Goal: Task Accomplishment & Management: Complete application form

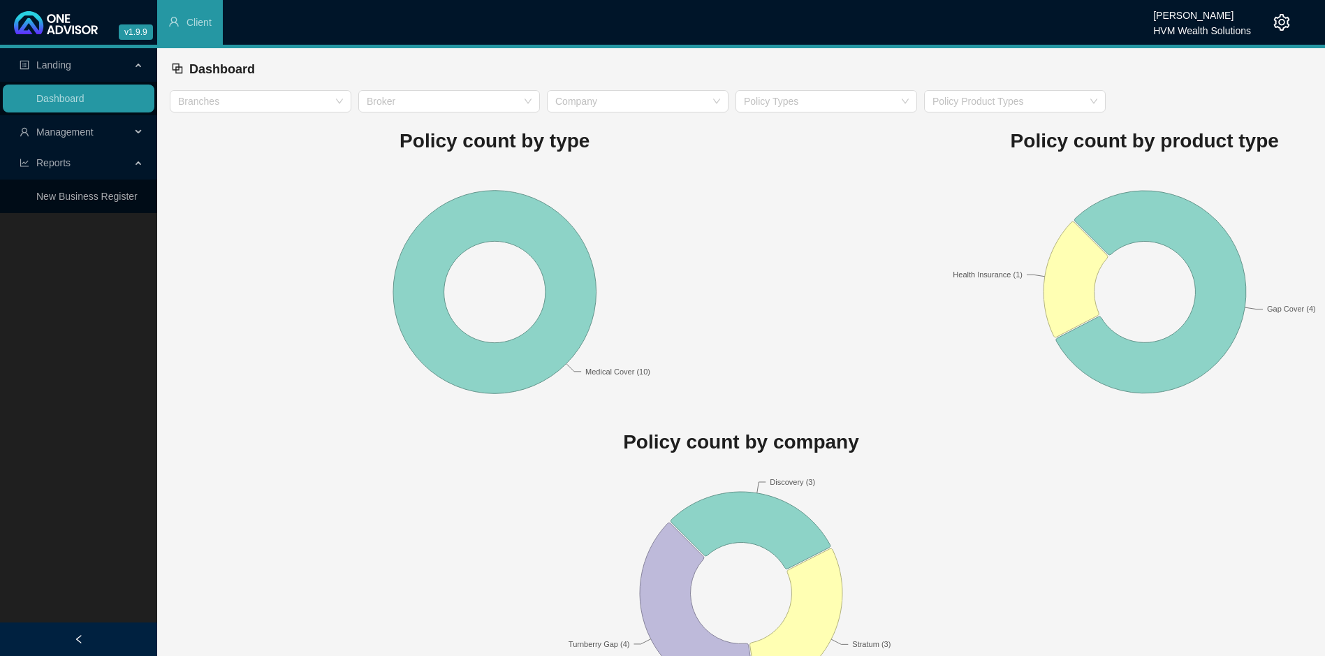
click at [68, 131] on span "Management" at bounding box center [64, 131] width 57 height 11
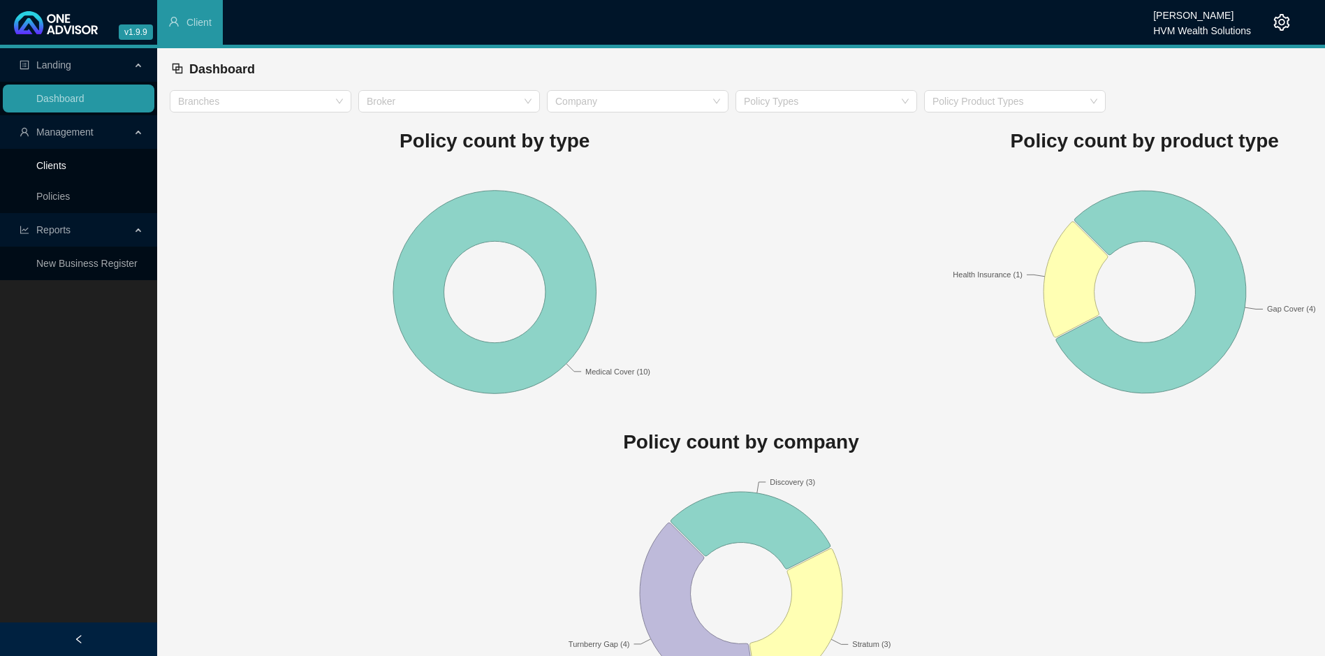
click at [66, 161] on link "Clients" at bounding box center [51, 165] width 30 height 11
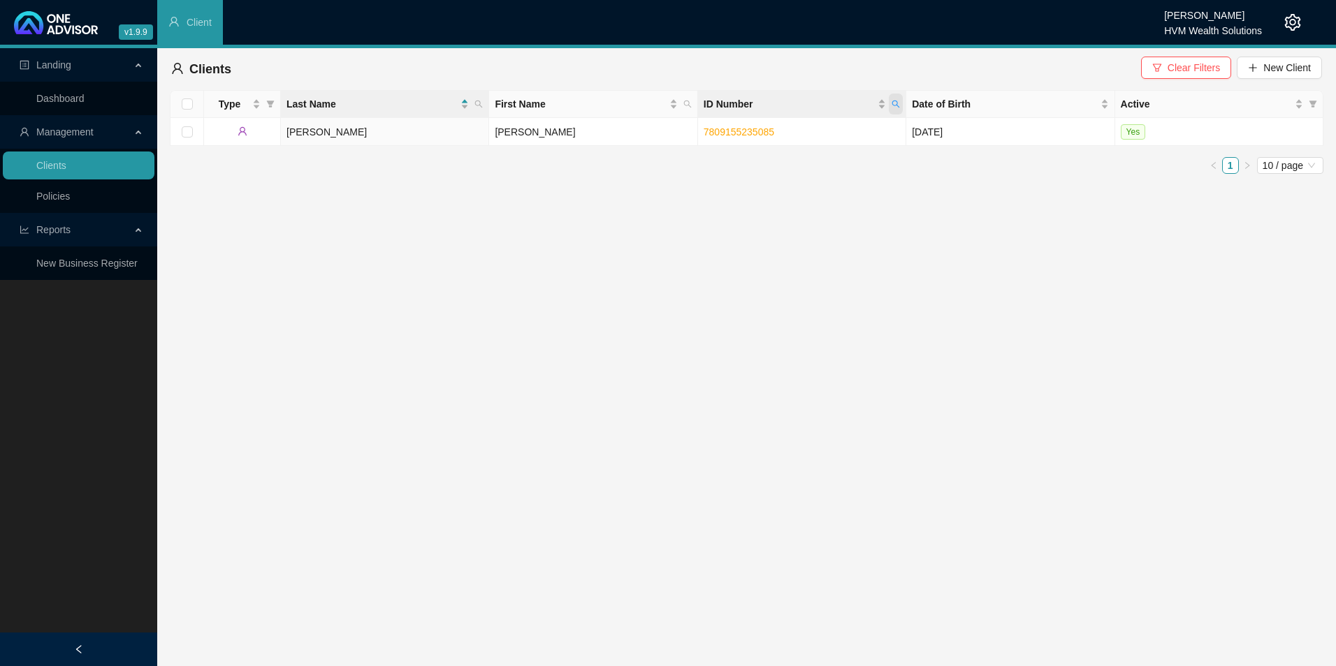
click at [891, 104] on icon "search" at bounding box center [895, 104] width 8 height 8
paste input "8104145032084"
type input "8104145032084"
click at [814, 159] on span "Search" at bounding box center [804, 159] width 31 height 15
click at [321, 132] on td "DEKKER" at bounding box center [385, 132] width 208 height 28
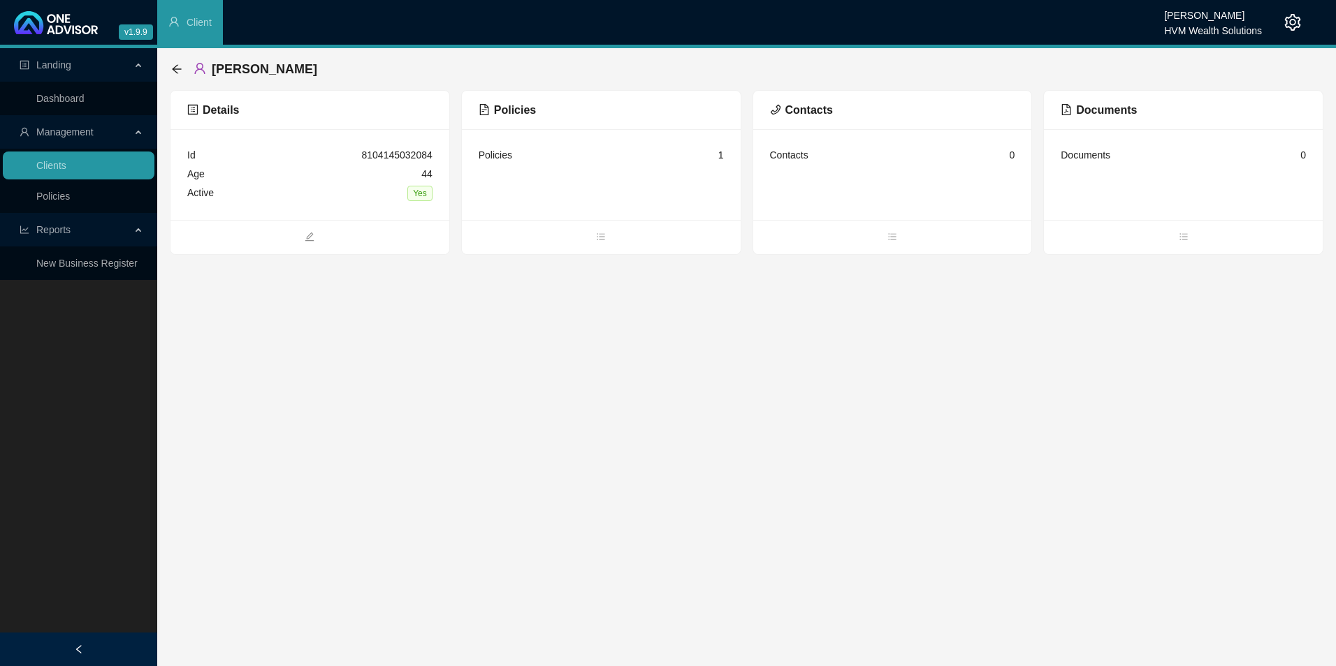
click at [509, 104] on span "Policies" at bounding box center [507, 110] width 57 height 12
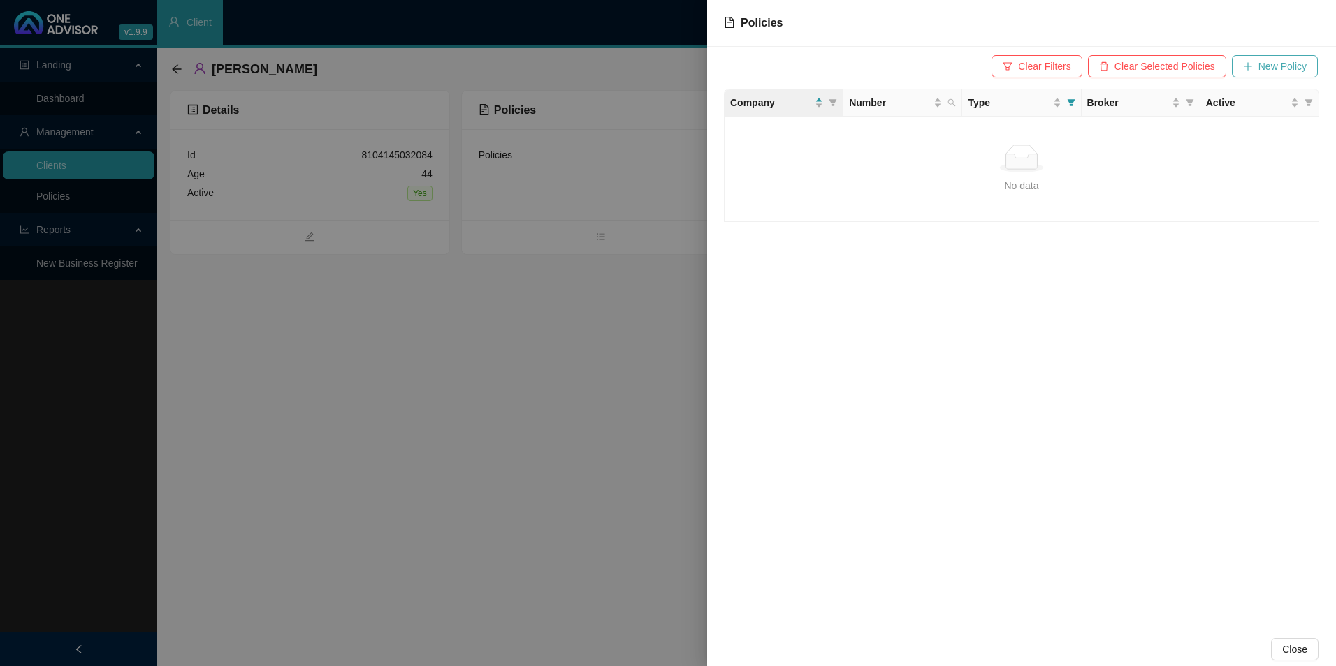
click at [1278, 67] on span "New Policy" at bounding box center [1282, 66] width 48 height 15
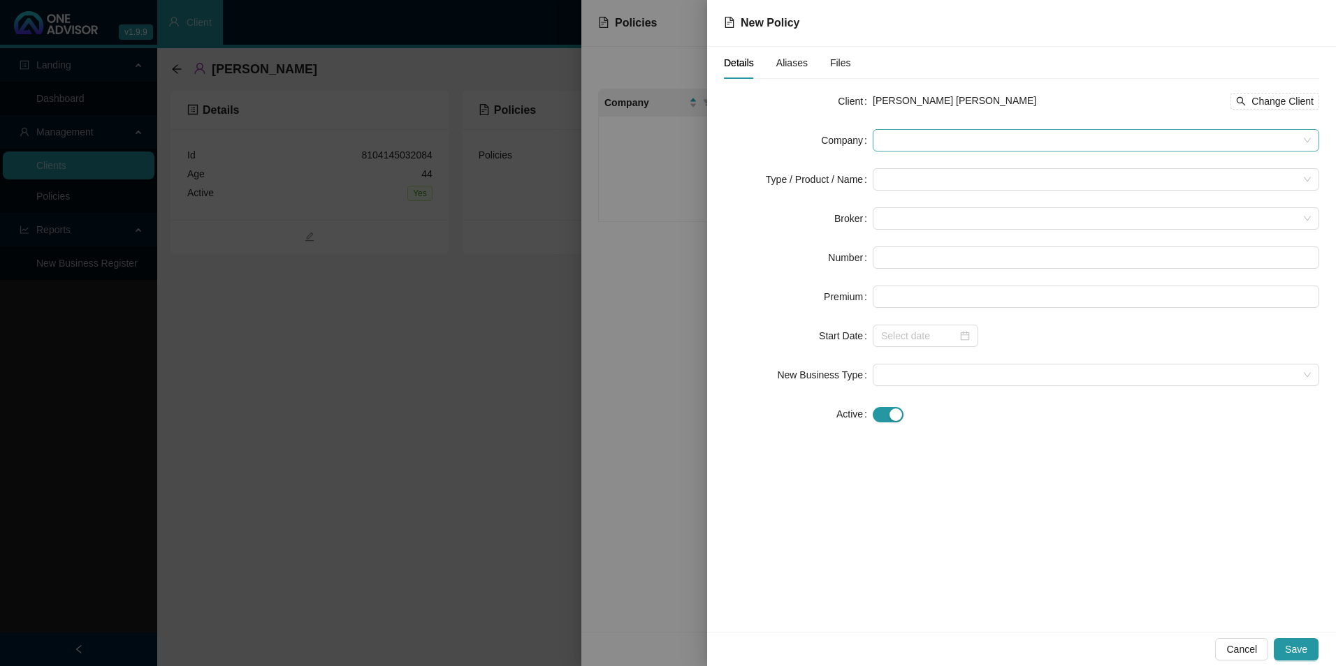
click at [991, 140] on span at bounding box center [1096, 140] width 430 height 21
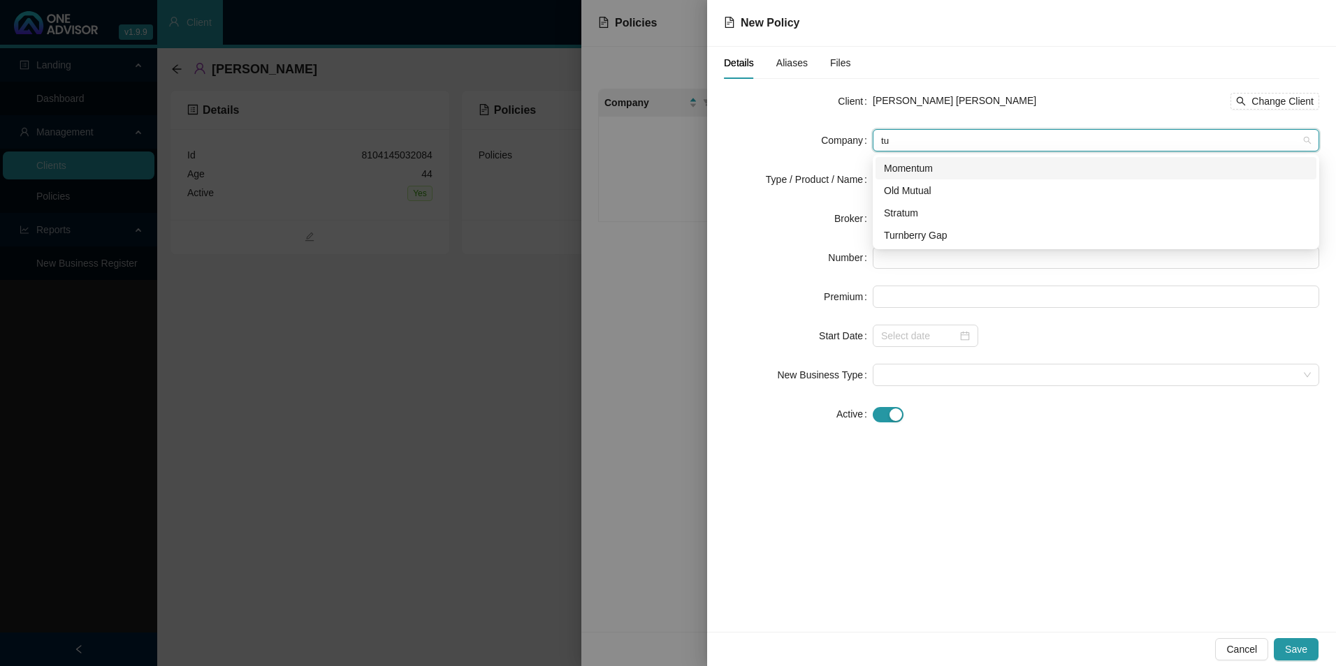
type input "tur"
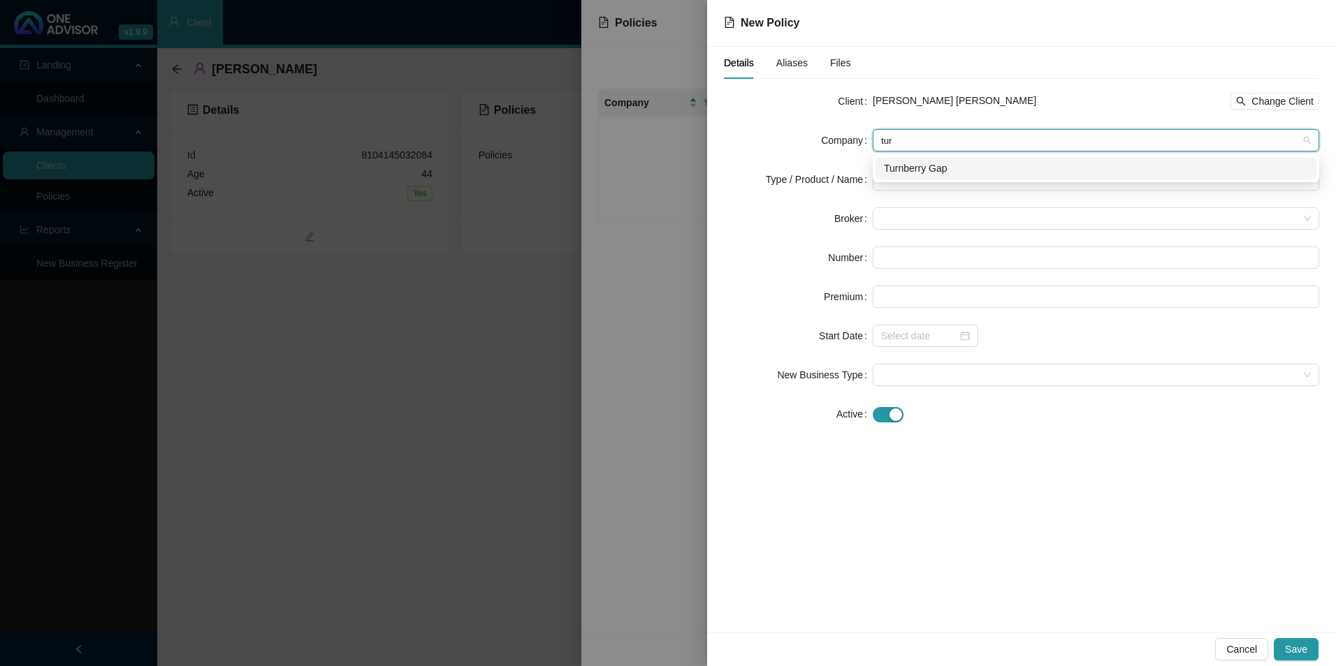
click at [955, 177] on div "Turnberry Gap" at bounding box center [1095, 168] width 441 height 22
click at [930, 177] on input "search" at bounding box center [1089, 179] width 417 height 21
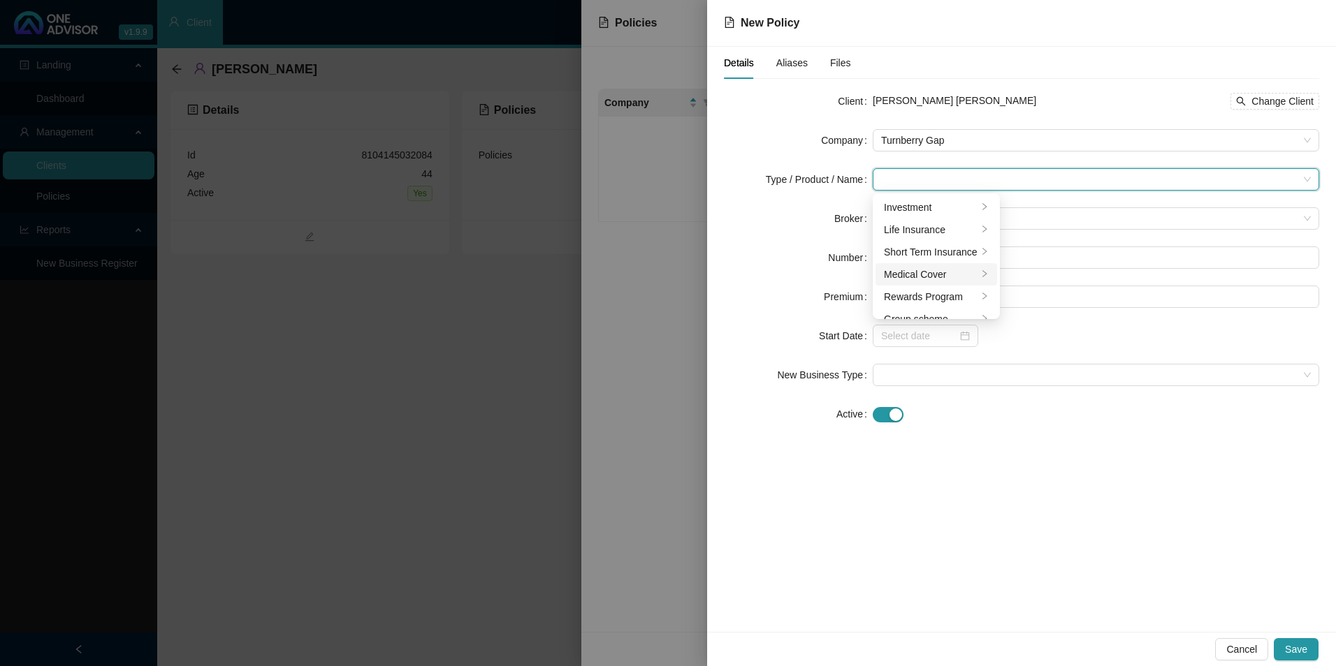
click at [932, 271] on div "Medical Cover" at bounding box center [931, 274] width 94 height 15
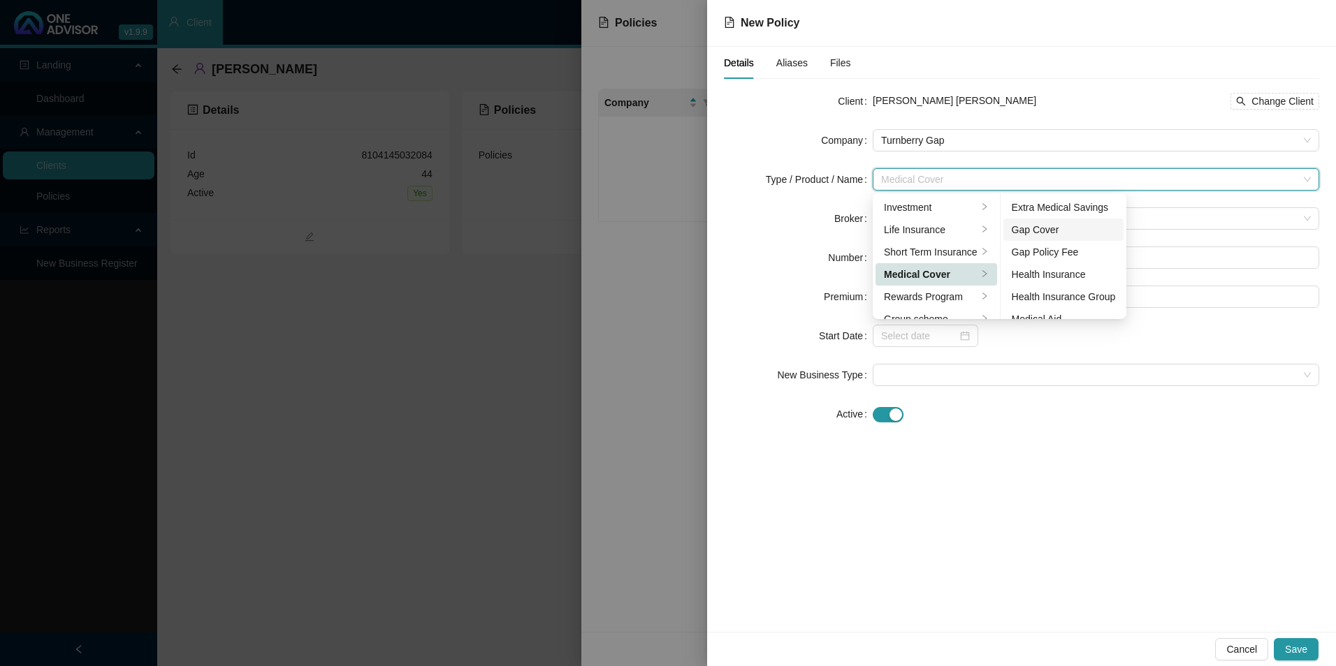
click at [1073, 230] on div "Gap Cover" at bounding box center [1064, 229] width 104 height 15
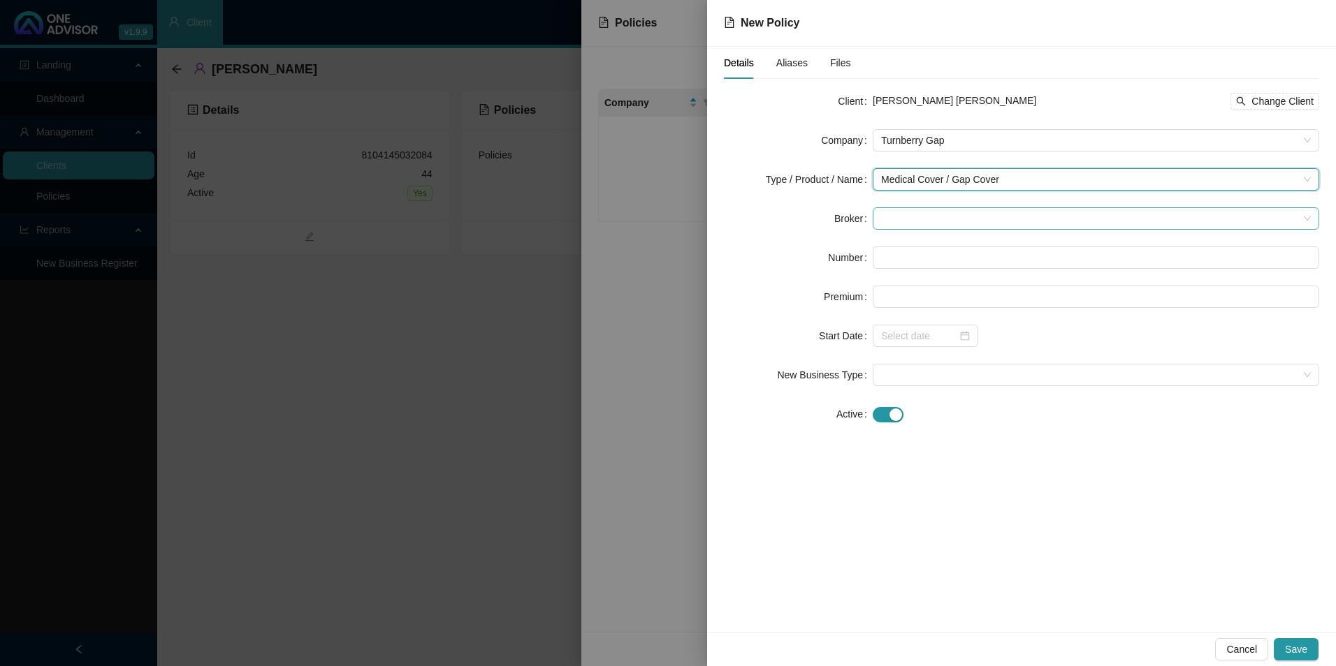
click at [915, 223] on span at bounding box center [1096, 218] width 430 height 21
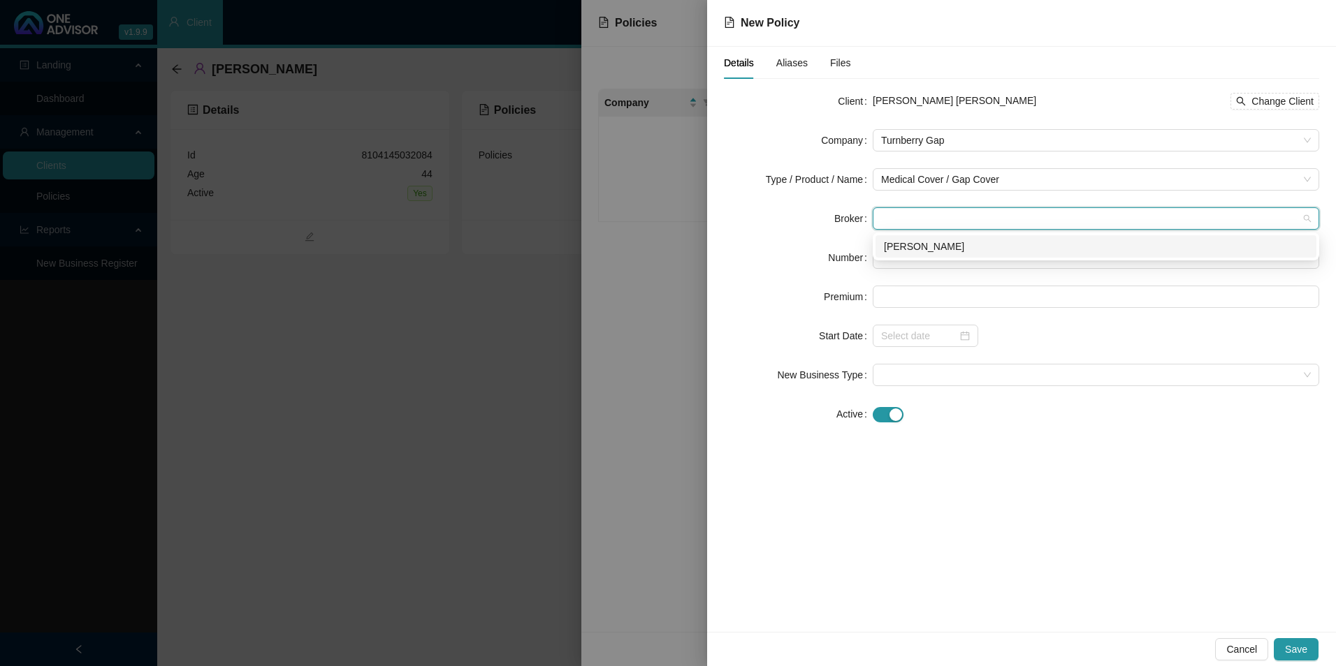
click at [945, 249] on div "[PERSON_NAME]" at bounding box center [1096, 246] width 424 height 15
click at [924, 256] on input "text" at bounding box center [1096, 258] width 446 height 22
paste input "269750"
click at [903, 256] on input "269750" at bounding box center [1096, 258] width 446 height 22
type input "269750"
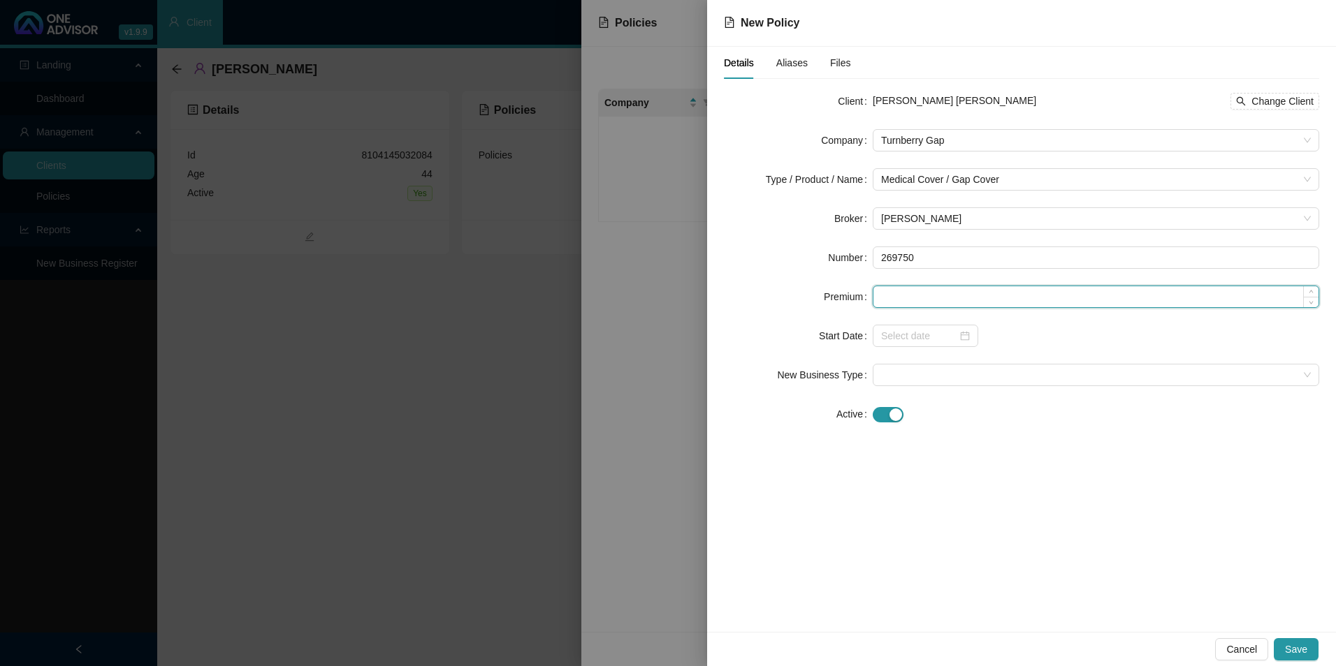
paste input "269750"
drag, startPoint x: 952, startPoint y: 291, endPoint x: 881, endPoint y: 304, distance: 72.5
click at [881, 304] on input "269750.00" at bounding box center [1095, 296] width 445 height 21
paste input "R51"
click at [889, 290] on input "R510" at bounding box center [1095, 296] width 445 height 21
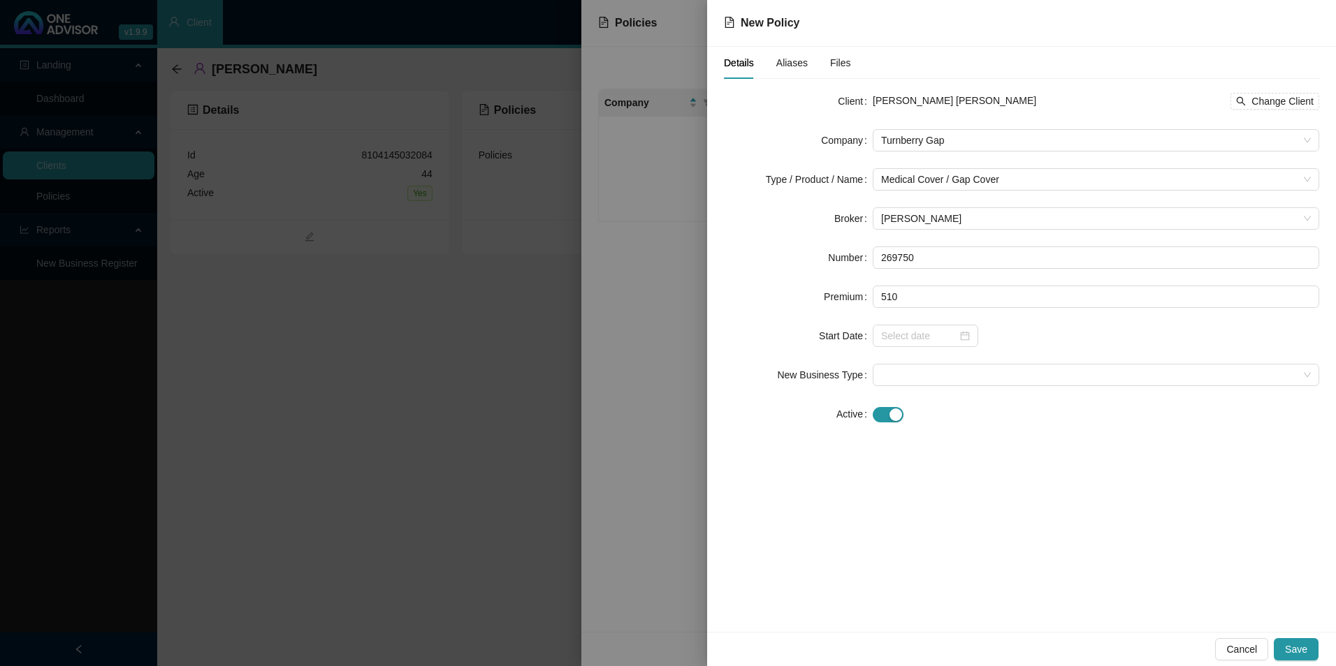
type input "510.00"
click at [992, 481] on div "Details Aliases Files Client [PERSON_NAME] [PERSON_NAME] Change Client Company …" at bounding box center [1021, 339] width 629 height 585
click at [917, 336] on input at bounding box center [919, 335] width 76 height 15
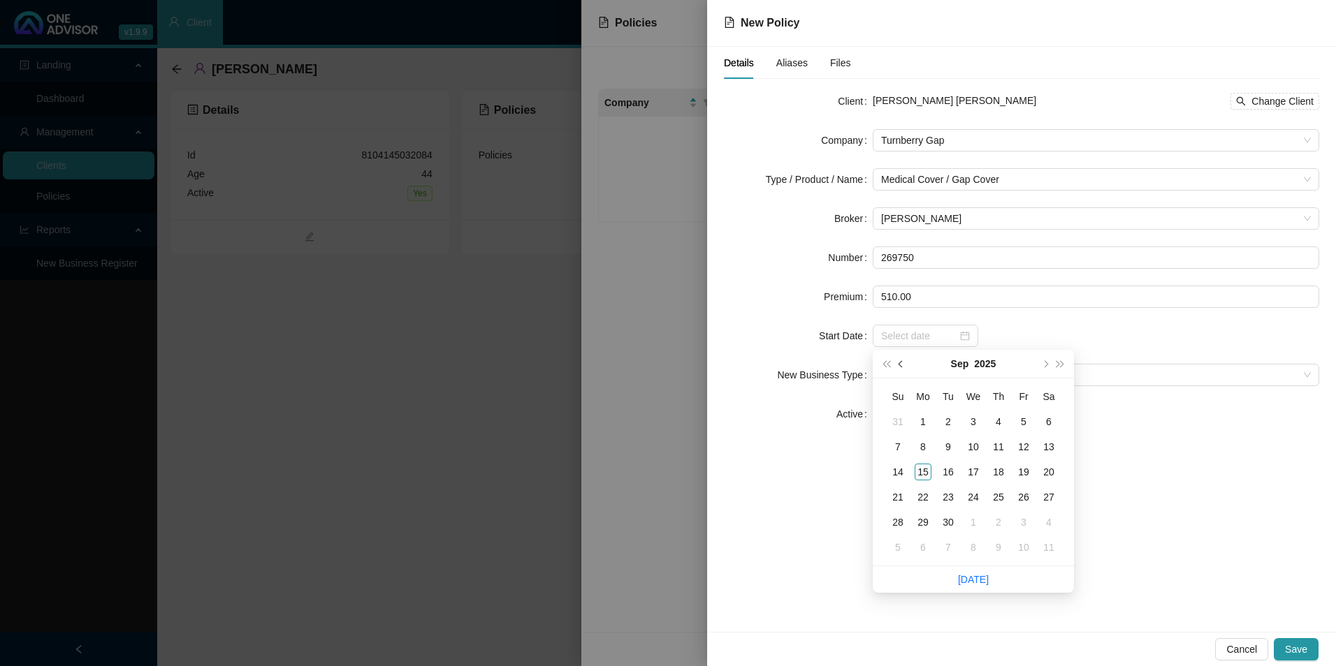
click at [907, 368] on button "prev-year" at bounding box center [901, 364] width 15 height 28
type input "[DATE]"
click at [1028, 425] on div "1" at bounding box center [1023, 422] width 17 height 17
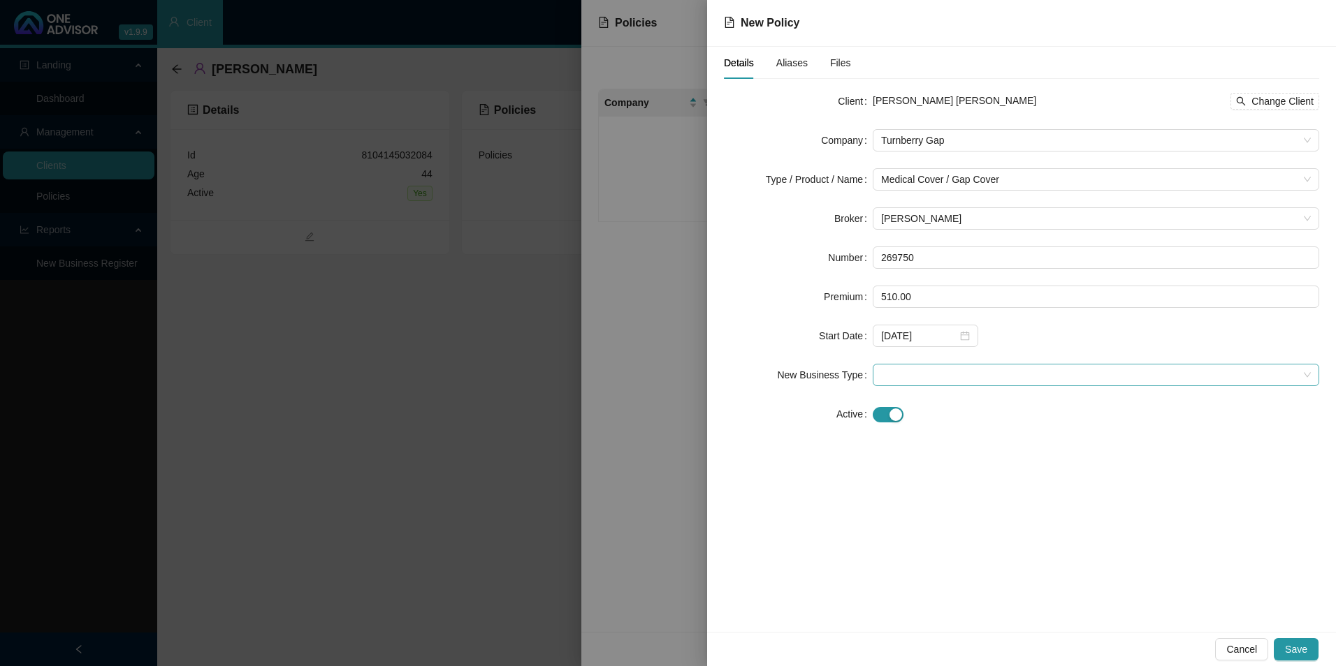
click at [986, 373] on span at bounding box center [1096, 375] width 430 height 21
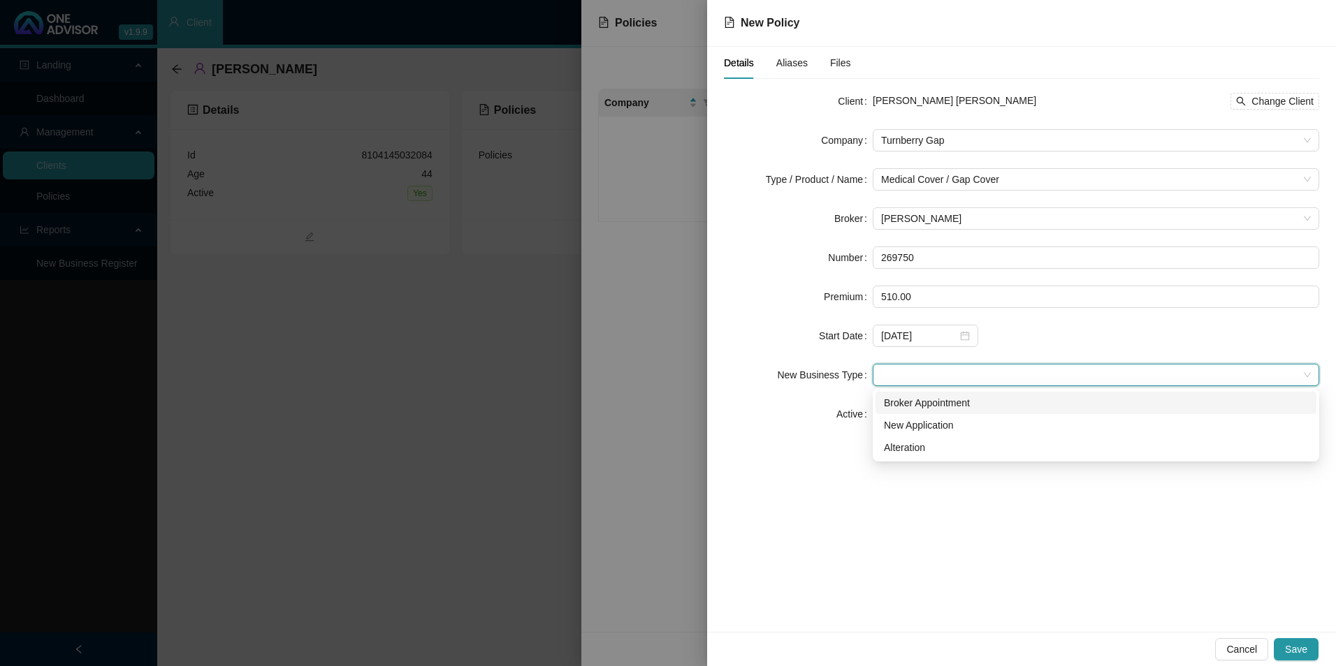
click at [931, 403] on div "Broker Appointment" at bounding box center [1096, 402] width 424 height 15
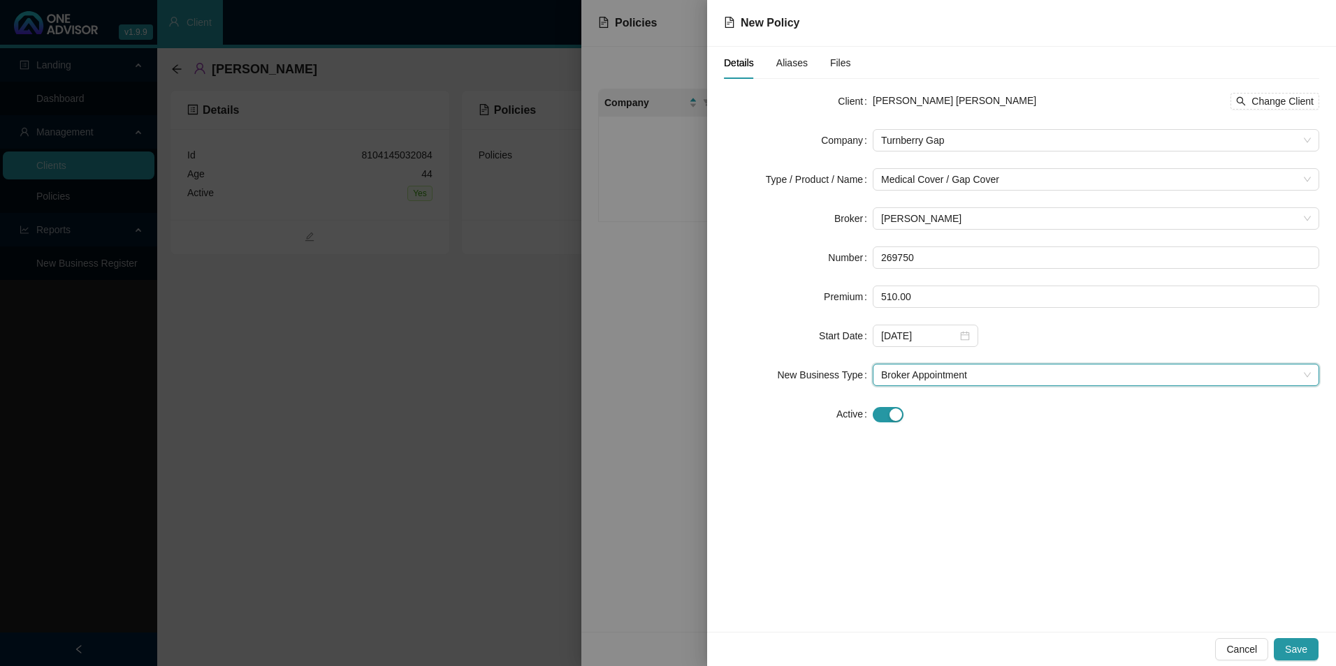
click at [961, 375] on span "Broker Appointment" at bounding box center [1096, 375] width 430 height 21
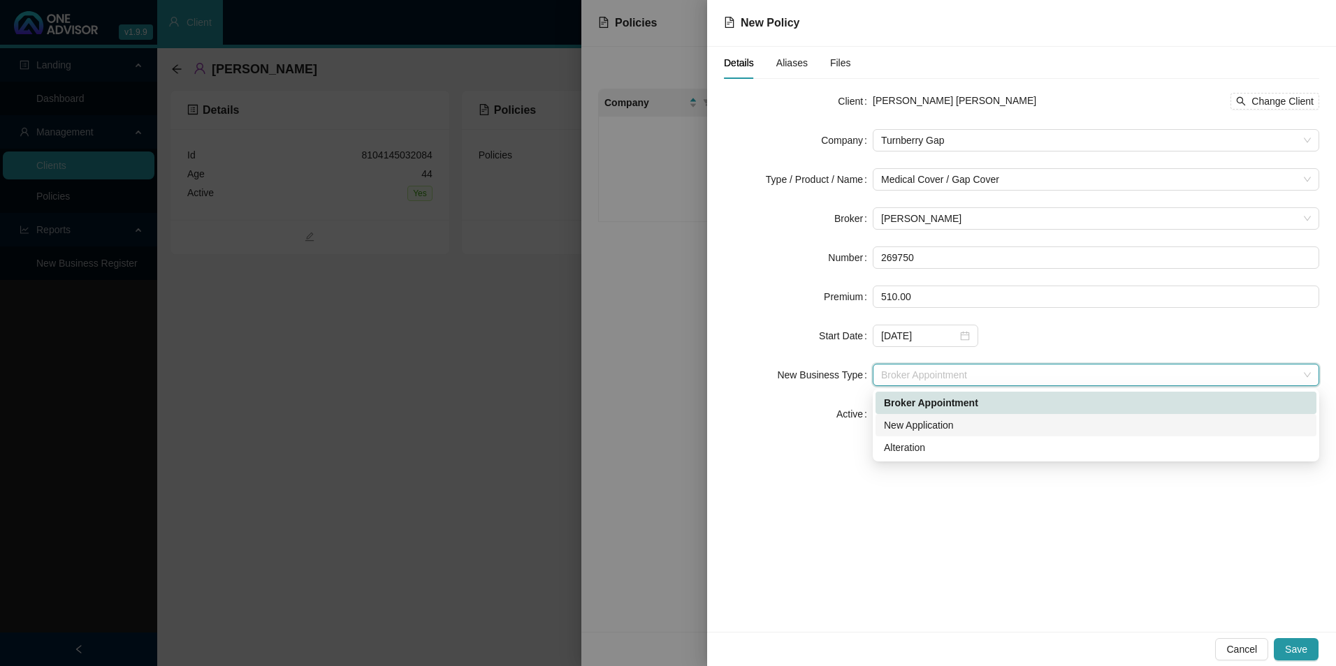
click at [944, 421] on div "New Application" at bounding box center [1096, 425] width 424 height 15
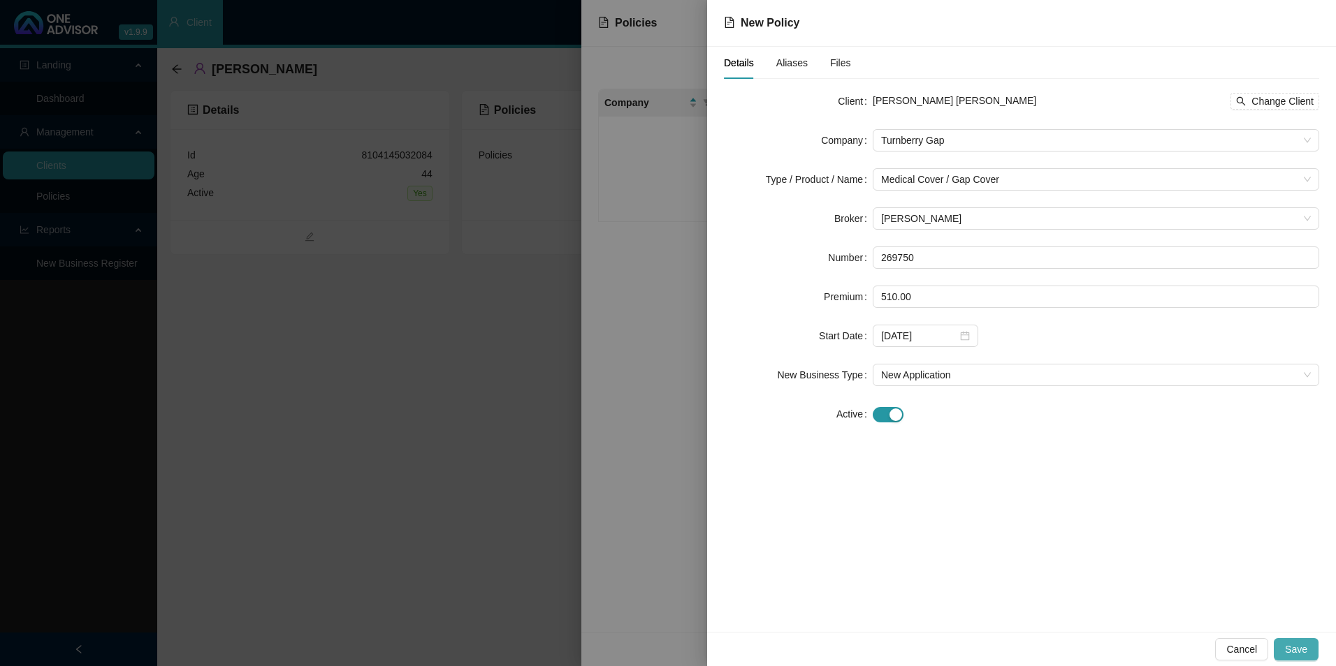
click at [1304, 646] on span "Save" at bounding box center [1296, 649] width 22 height 15
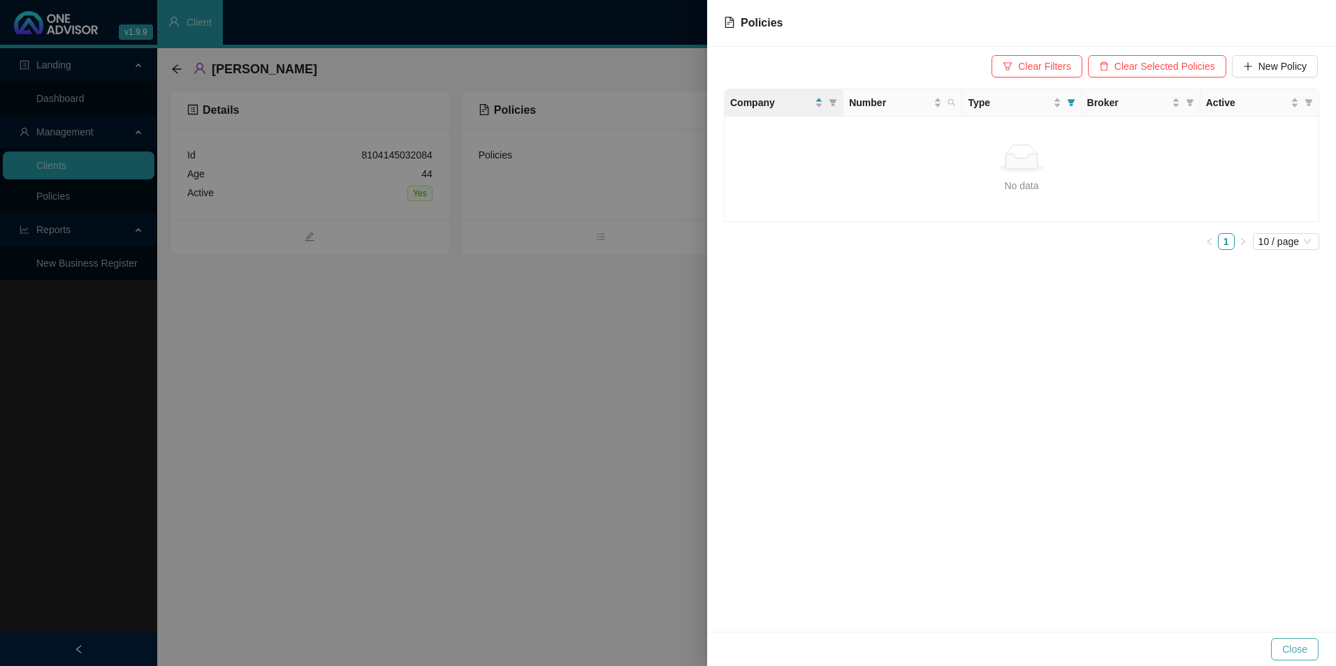
click at [1297, 654] on span "Close" at bounding box center [1294, 649] width 25 height 15
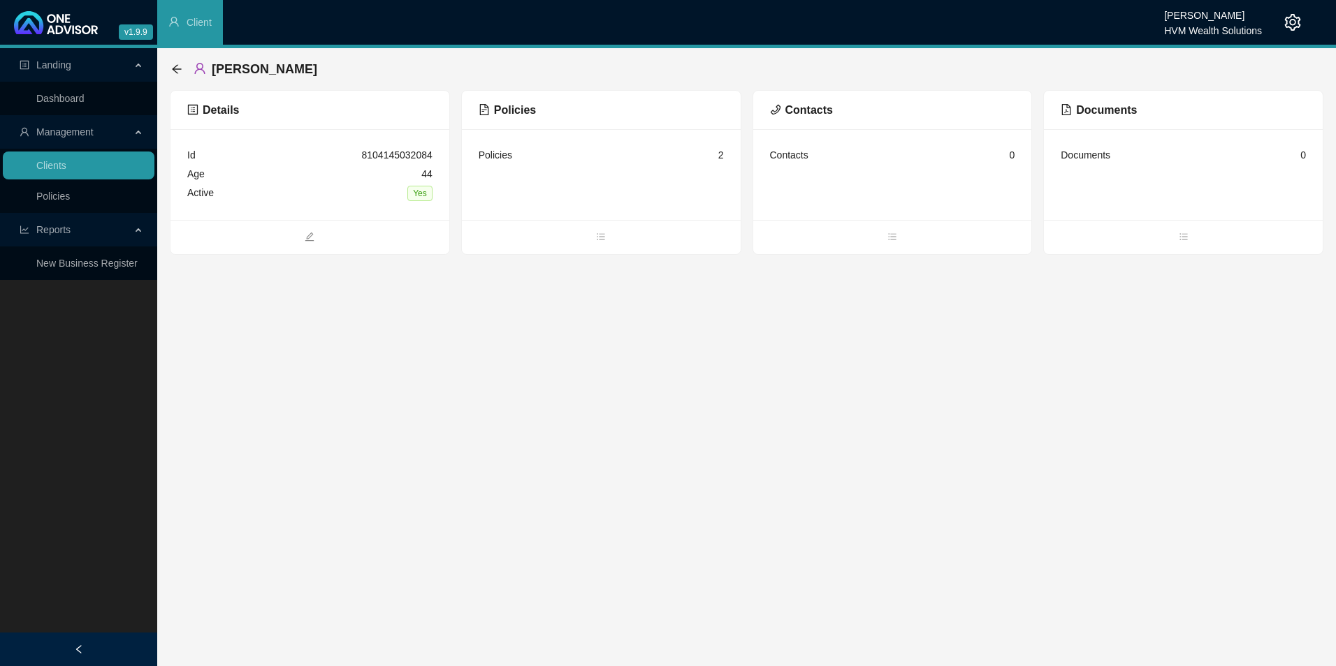
click at [1293, 15] on icon "setting" at bounding box center [1292, 22] width 17 height 17
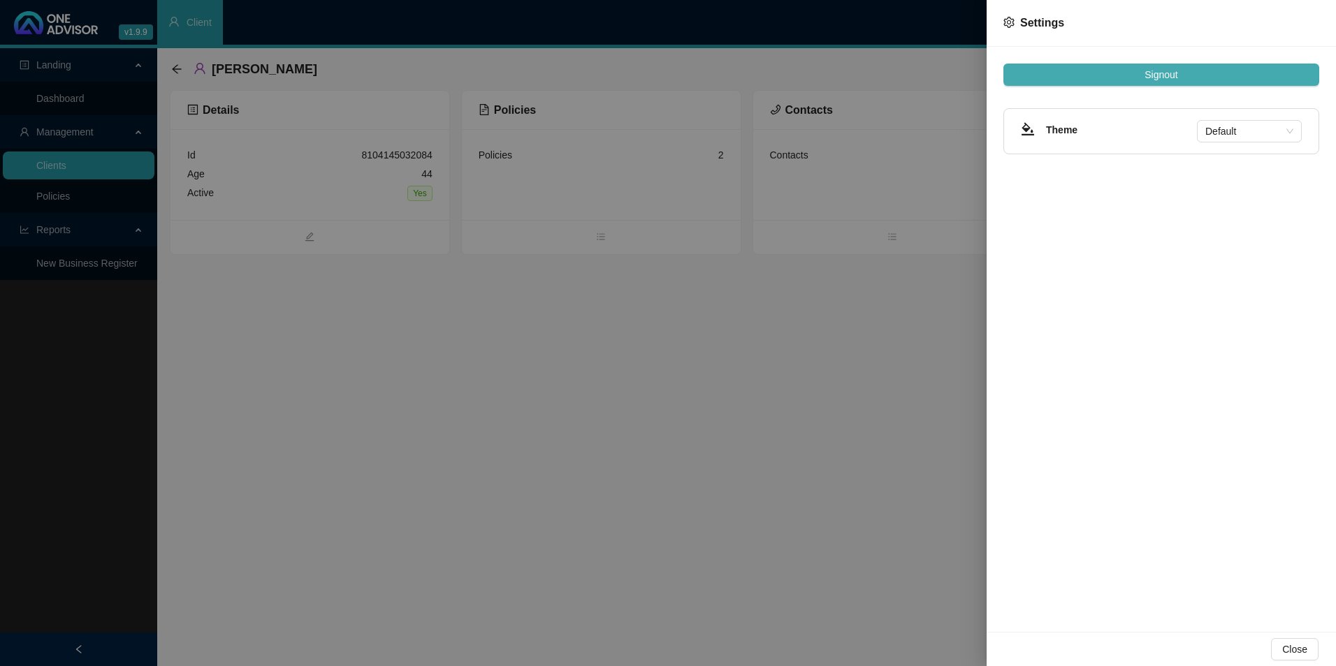
click at [1177, 84] on button "Signout" at bounding box center [1161, 75] width 316 height 22
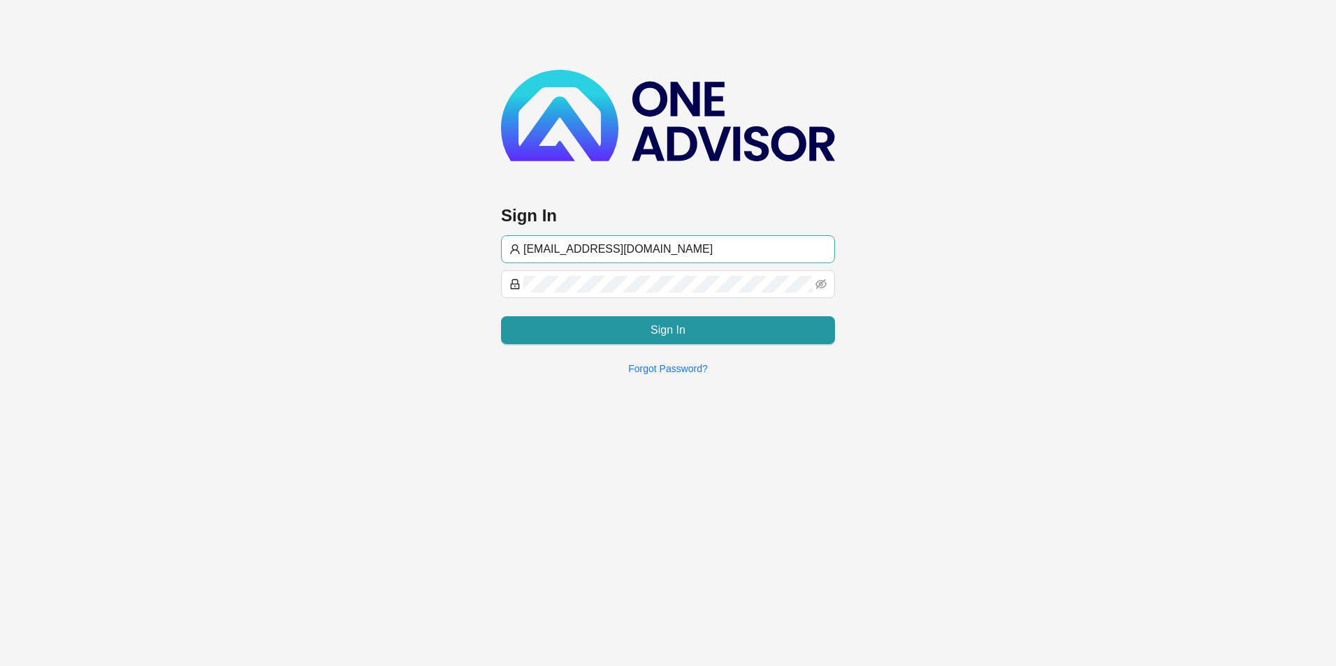
click at [624, 251] on input "[EMAIL_ADDRESS][DOMAIN_NAME]" at bounding box center [674, 249] width 303 height 17
type input "[PERSON_NAME]@hvmws"
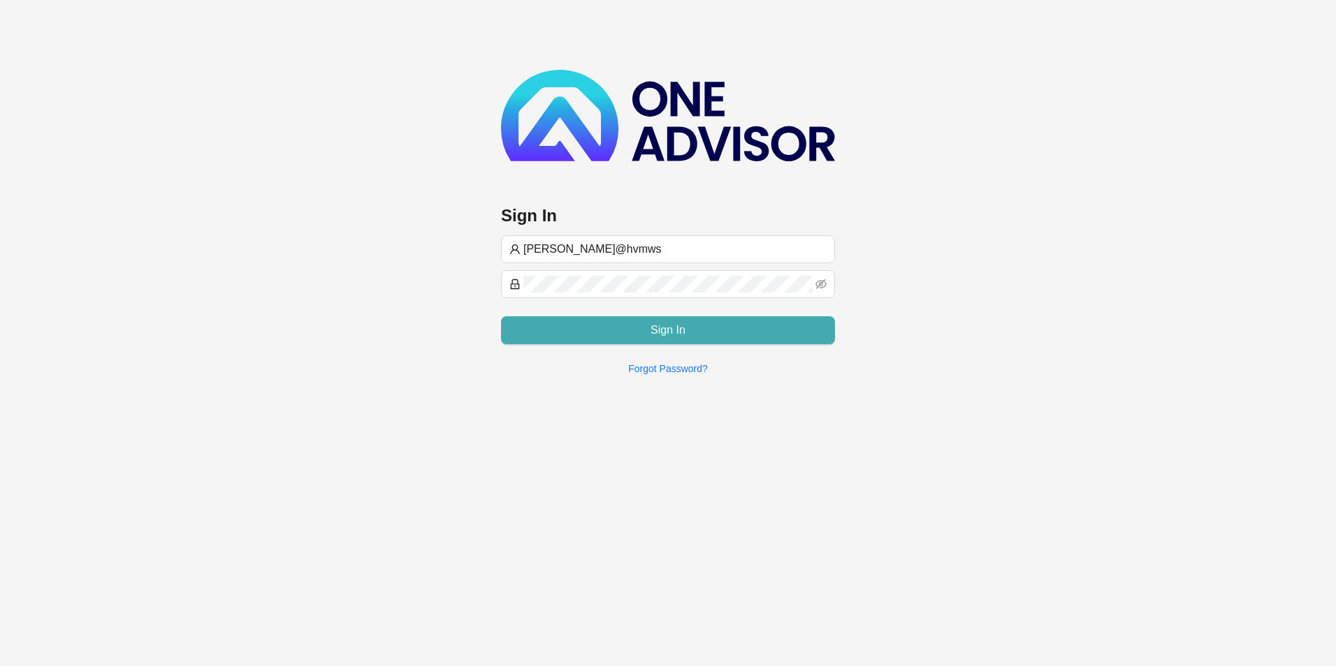
click at [628, 330] on button "Sign In" at bounding box center [668, 330] width 334 height 28
